Goal: Task Accomplishment & Management: Manage account settings

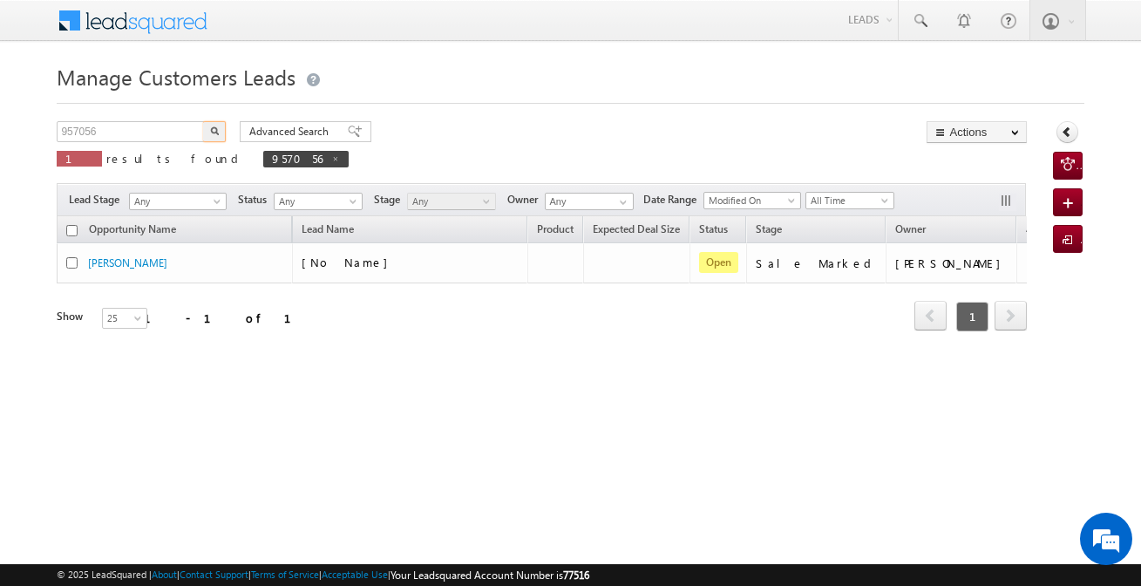
click at [157, 139] on input "957056" at bounding box center [131, 131] width 149 height 21
type input "951184"
click at [217, 134] on img "button" at bounding box center [214, 130] width 9 height 9
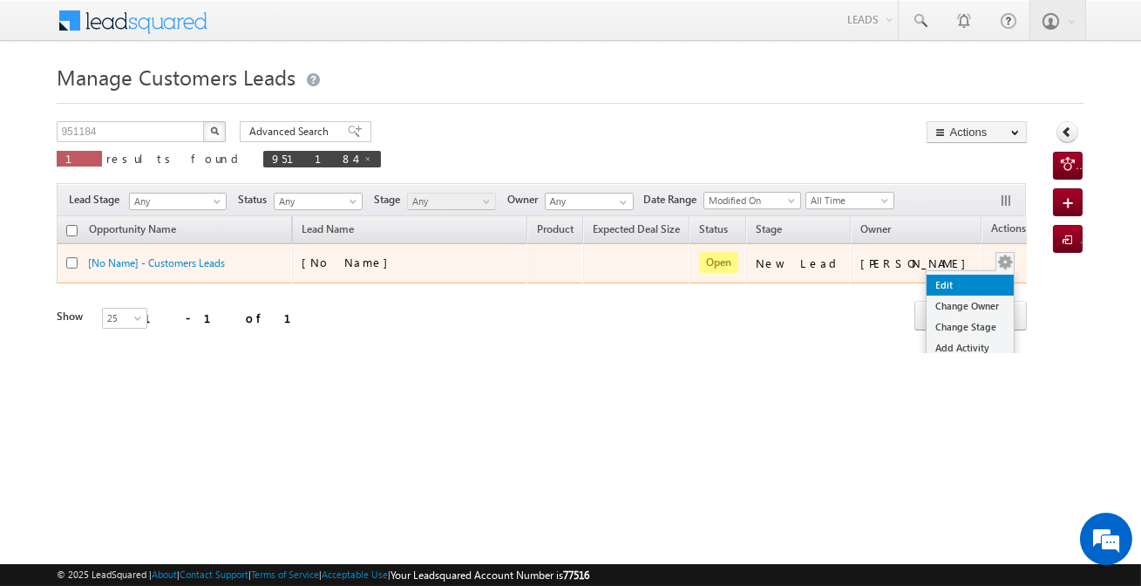
click at [955, 280] on link "Edit" at bounding box center [970, 285] width 87 height 21
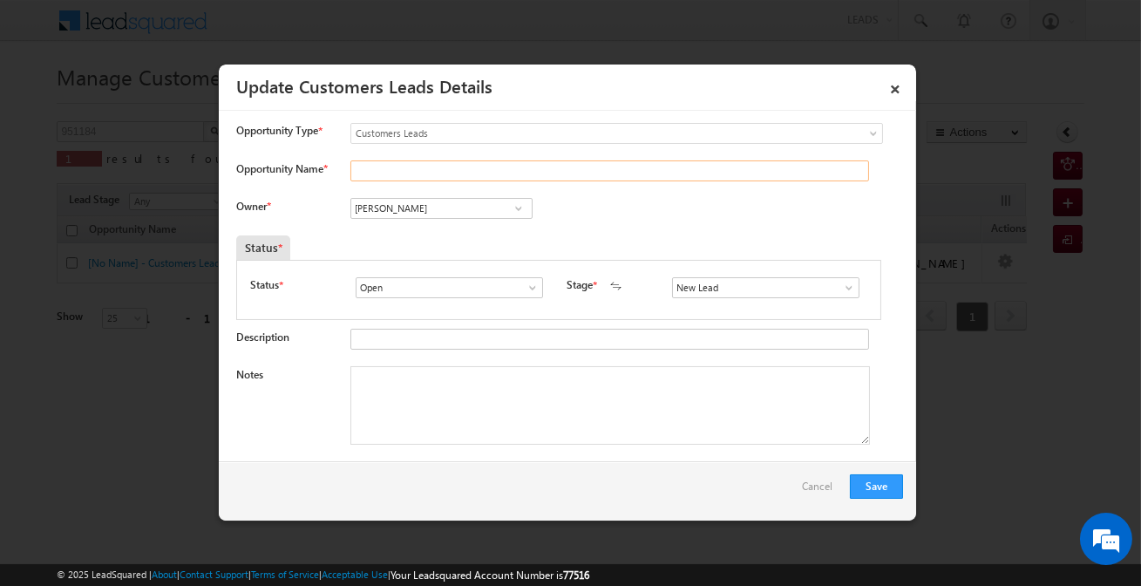
click at [529, 167] on input "Opportunity Name *" at bounding box center [609, 170] width 519 height 21
click at [735, 288] on input "New Lead" at bounding box center [765, 287] width 187 height 21
type input "Sales Marked"
click at [426, 208] on input "[PERSON_NAME]" at bounding box center [441, 208] width 182 height 21
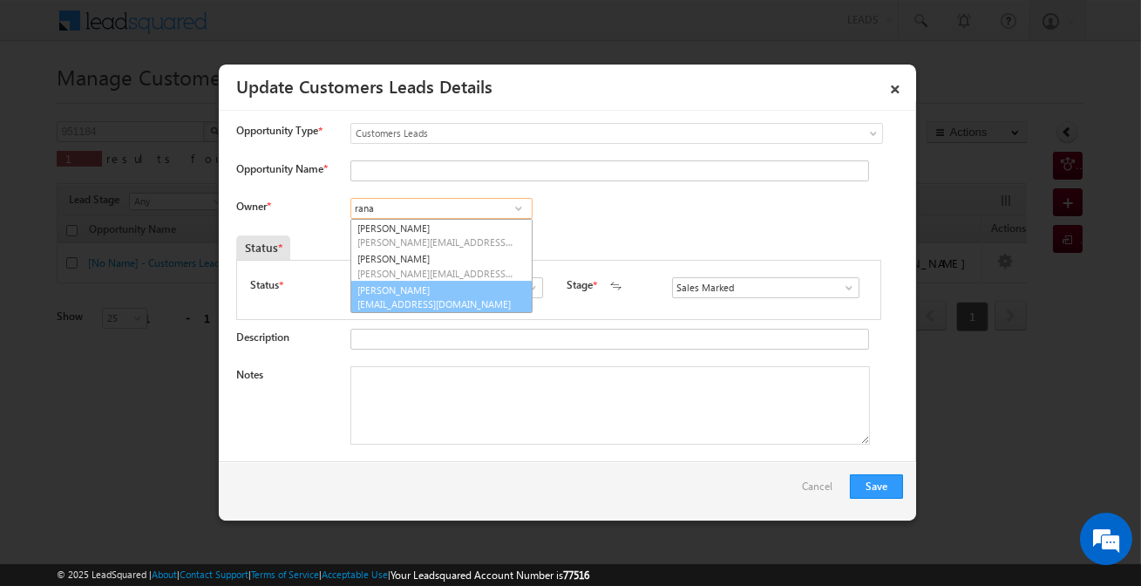
click at [445, 294] on link "[PERSON_NAME] [PERSON_NAME][EMAIL_ADDRESS][DOMAIN_NAME]" at bounding box center [441, 297] width 182 height 33
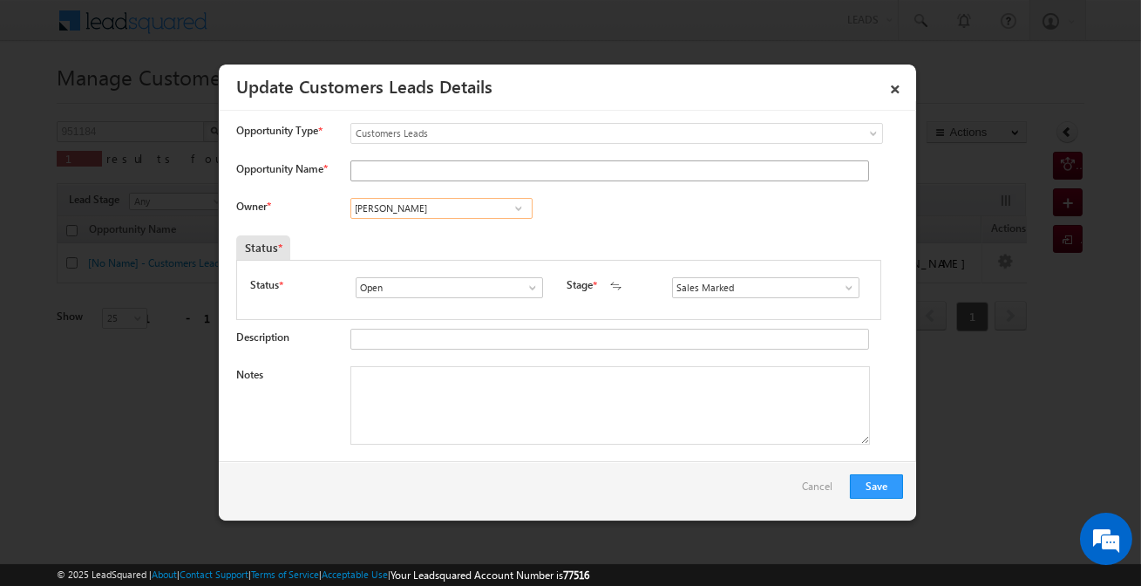
type input "[PERSON_NAME]"
click at [440, 175] on input "Opportunity Name *" at bounding box center [609, 170] width 519 height 21
type input "[PERSON_NAME]"
click at [518, 398] on textarea "Notes" at bounding box center [610, 405] width 520 height 78
paste textarea "Renovation"
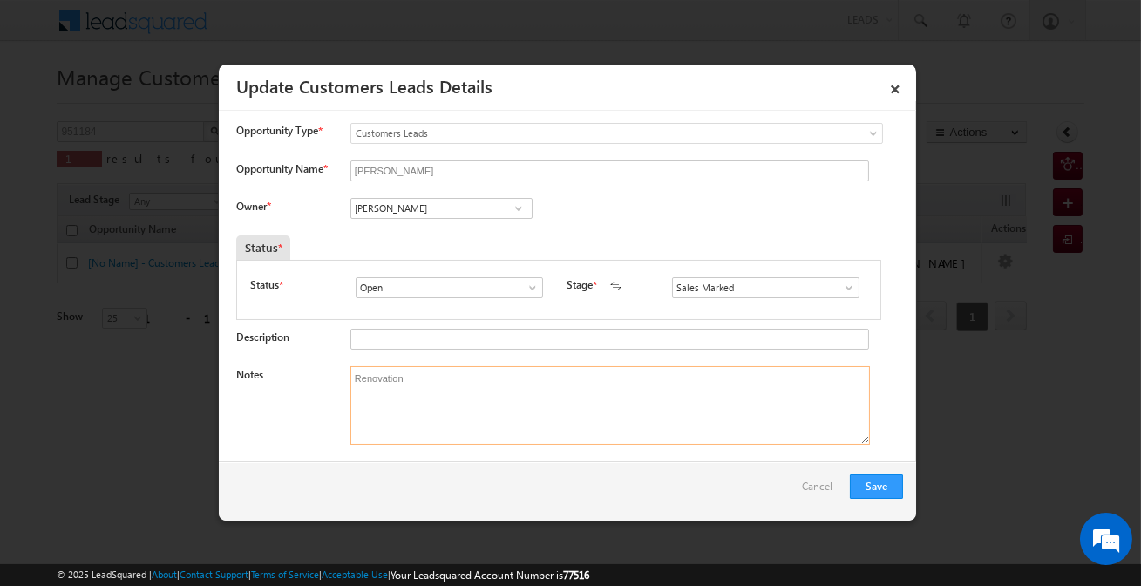
click at [558, 412] on textarea "Renovation" at bounding box center [610, 405] width 520 height 78
paste textarea "951184 / [PERSON_NAME] / Renovation / 10 Lakh required Salaried + Self Employed…"
click at [558, 412] on textarea "Renovation" at bounding box center [610, 405] width 520 height 78
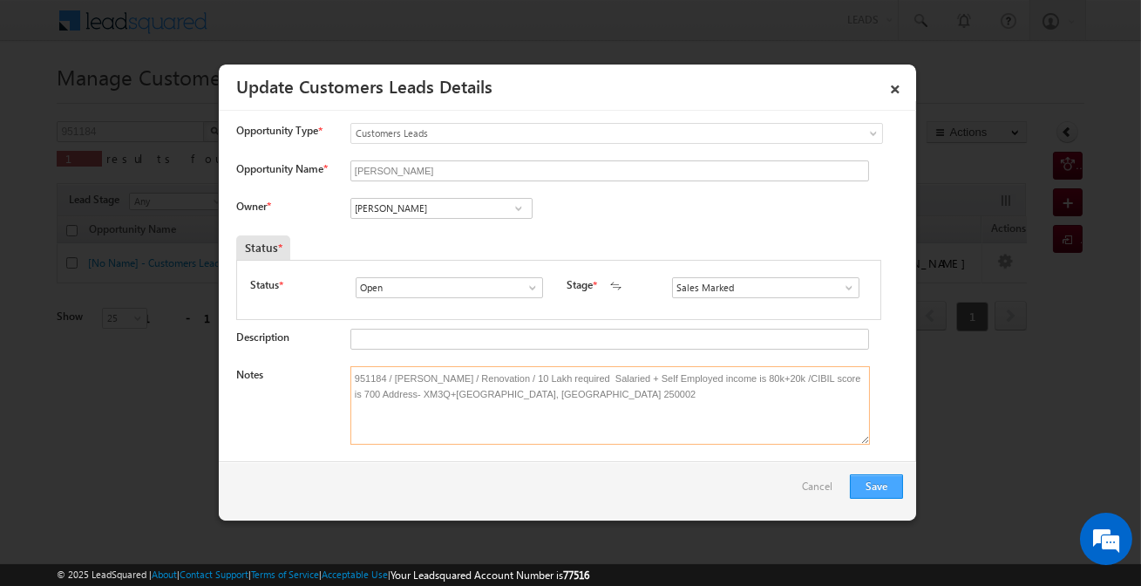
type textarea "951184 / [PERSON_NAME] / Renovation / 10 Lakh required Salaried + Self Employed…"
click at [870, 493] on button "Save" at bounding box center [876, 486] width 53 height 24
